Goal: Transaction & Acquisition: Purchase product/service

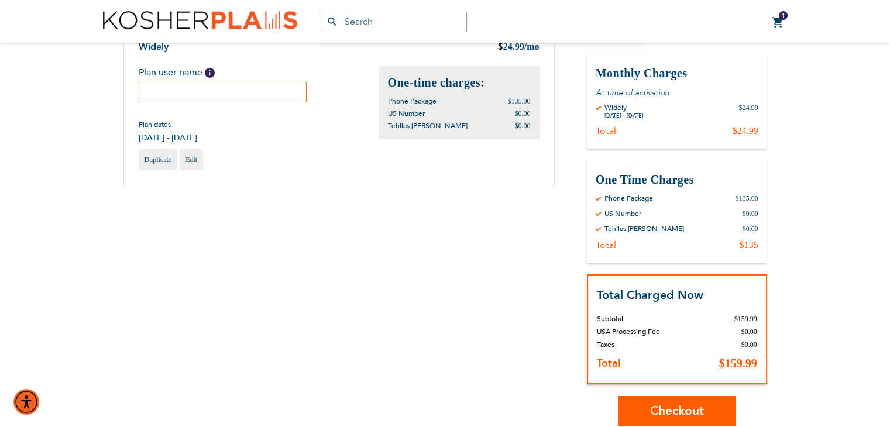
scroll to position [136, 0]
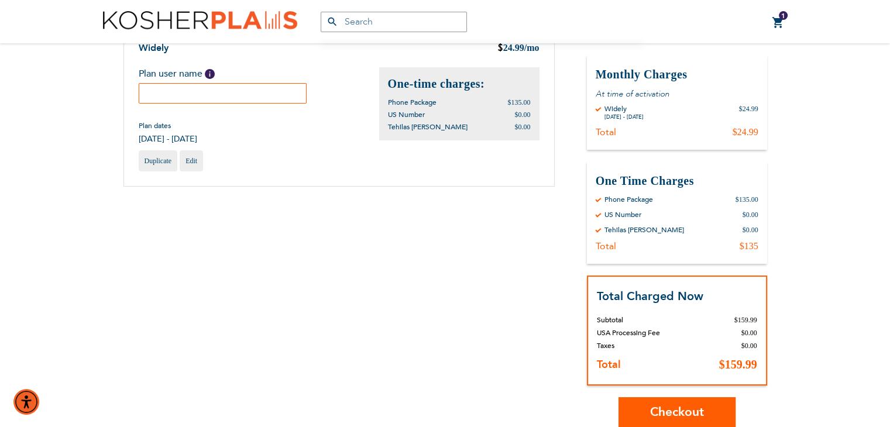
click at [220, 96] on input "text" at bounding box center [223, 93] width 168 height 20
type input "[PERSON_NAME]"
click at [647, 419] on button "Checkout" at bounding box center [676, 412] width 117 height 30
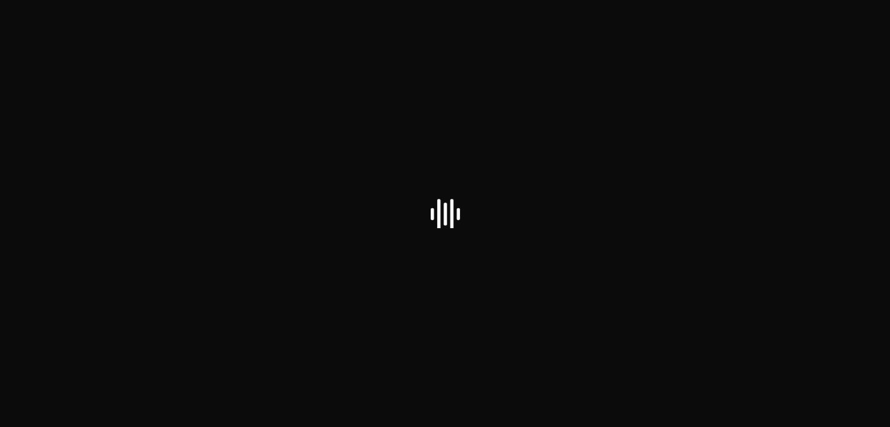
select select "US"
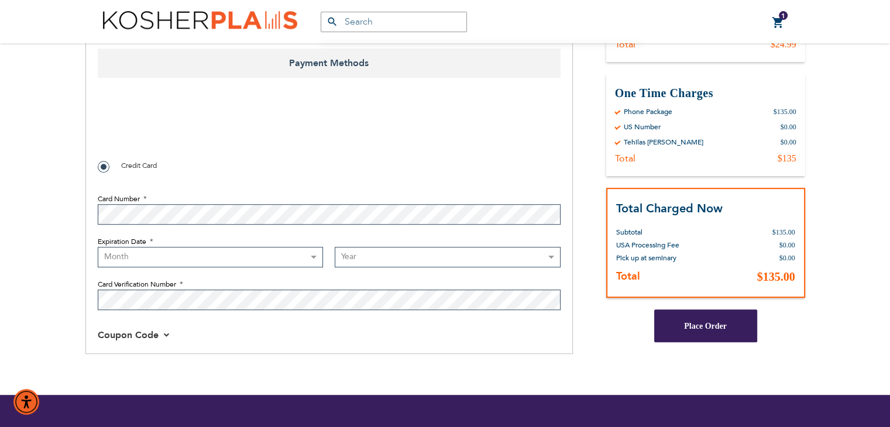
scroll to position [738, 0]
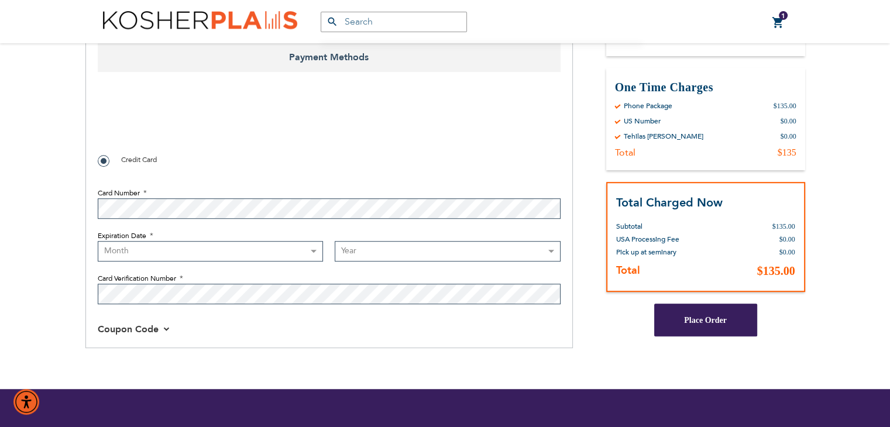
click at [162, 325] on span "Coupon Code" at bounding box center [134, 329] width 73 height 13
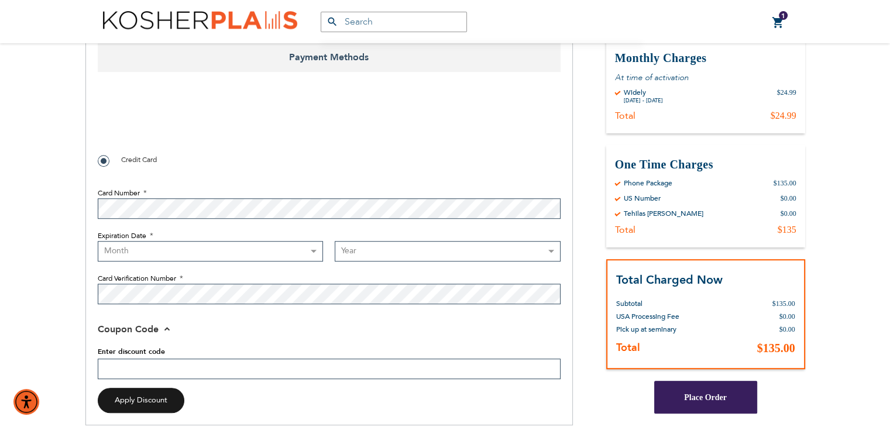
click at [157, 366] on input "Enter discount code" at bounding box center [329, 368] width 463 height 20
type input "BYphone"
click at [161, 396] on span "Apply Discount" at bounding box center [141, 400] width 53 height 11
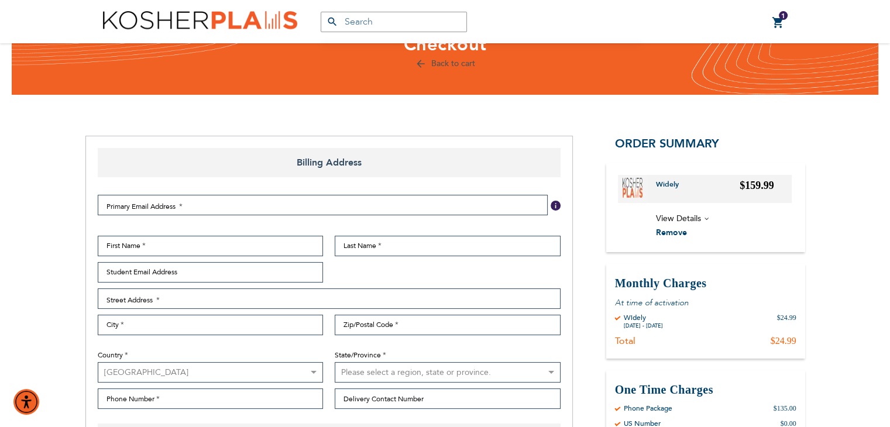
scroll to position [0, 0]
